Goal: Task Accomplishment & Management: Manage account settings

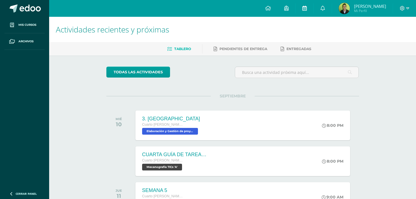
click at [310, 7] on link at bounding box center [305, 8] width 18 height 17
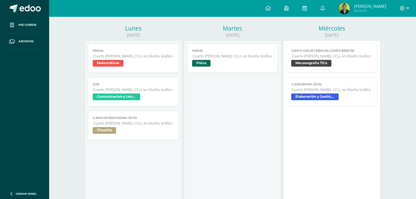
scroll to position [70, 0]
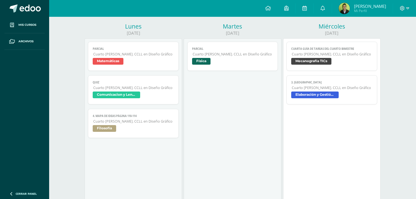
click at [134, 127] on span "Filosofía" at bounding box center [133, 129] width 81 height 8
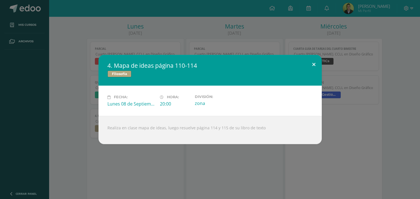
click at [315, 65] on button at bounding box center [314, 64] width 16 height 19
click at [314, 64] on button at bounding box center [314, 64] width 16 height 19
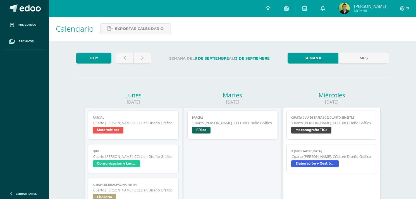
scroll to position [0, 0]
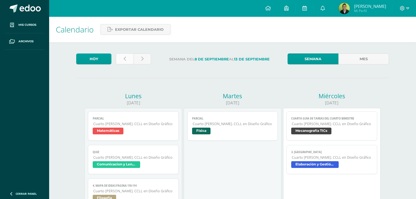
click at [125, 57] on icon at bounding box center [125, 58] width 2 height 5
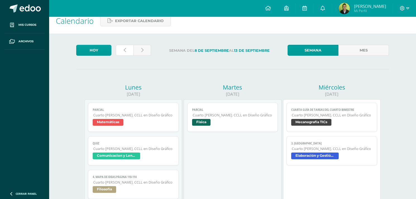
scroll to position [10, 0]
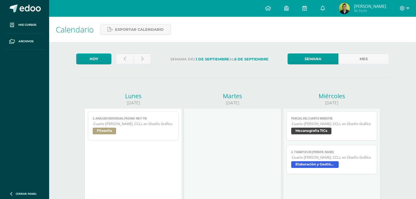
click at [155, 129] on span "Filosofía" at bounding box center [133, 131] width 81 height 8
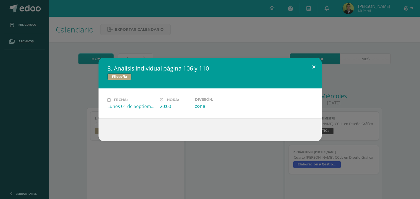
click at [315, 65] on button at bounding box center [314, 67] width 16 height 19
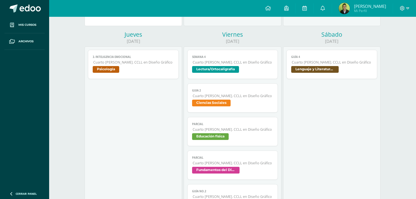
scroll to position [343, 0]
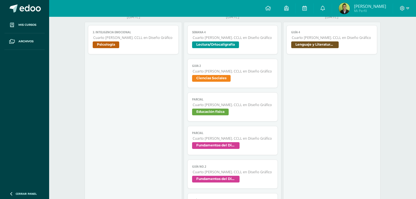
click at [143, 42] on span "Psicología" at bounding box center [133, 45] width 81 height 8
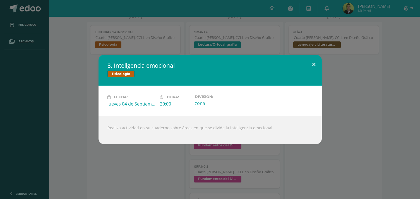
click at [314, 64] on button at bounding box center [314, 64] width 16 height 19
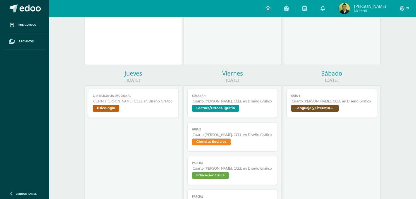
scroll to position [279, 0]
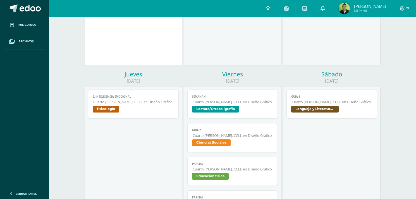
click at [306, 99] on link "Guía 4 Cuarto Bach. CCLL en Diseño Gráfico Lenguaje y Literatura 4to." at bounding box center [332, 103] width 91 height 29
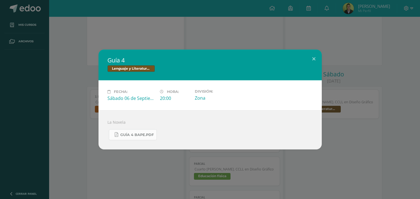
click at [127, 135] on span "Guía 4 BAPE.pdf" at bounding box center [137, 134] width 34 height 4
click at [315, 58] on button at bounding box center [314, 58] width 16 height 19
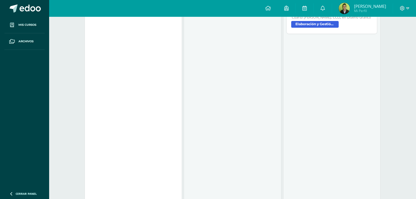
scroll to position [0, 0]
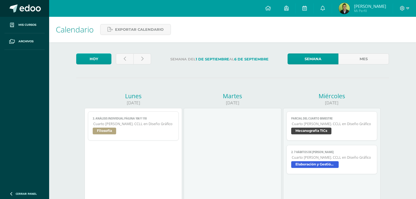
click at [35, 11] on span at bounding box center [30, 8] width 21 height 8
